Goal: Obtain resource: Download file/media

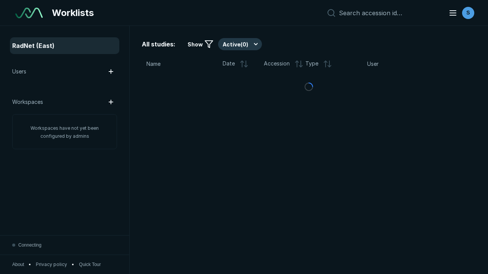
scroll to position [2081, 3174]
